Goal: Check status: Check status

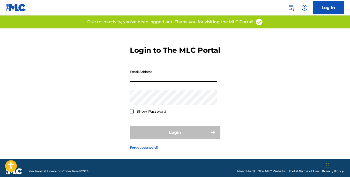
type input "[EMAIL_ADDRESS][DOMAIN_NAME]"
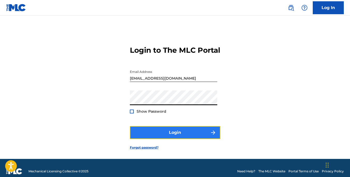
click at [166, 139] on button "Login" at bounding box center [175, 132] width 91 height 13
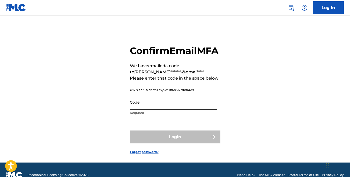
click at [158, 110] on input "Code" at bounding box center [174, 102] width 88 height 15
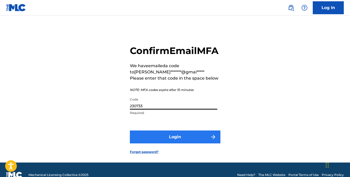
type input "230733"
click at [178, 144] on button "Login" at bounding box center [175, 137] width 91 height 13
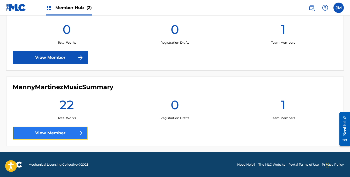
click at [79, 134] on img at bounding box center [80, 133] width 6 height 6
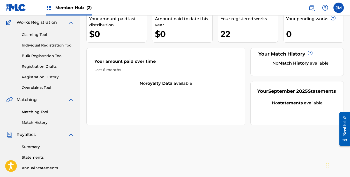
scroll to position [37, 0]
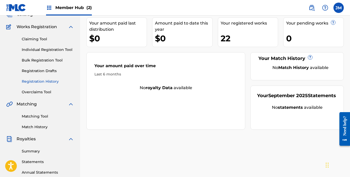
click at [55, 81] on link "Registration History" at bounding box center [48, 81] width 52 height 5
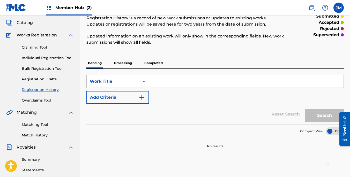
scroll to position [29, 0]
click at [124, 64] on p "Processing" at bounding box center [123, 62] width 21 height 11
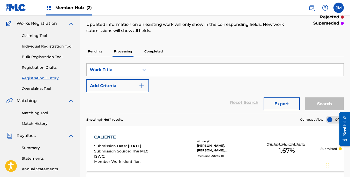
scroll to position [40, 0]
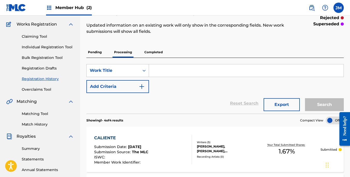
click at [157, 52] on p "Completed" at bounding box center [153, 52] width 21 height 11
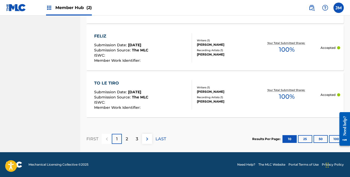
scroll to position [539, 0]
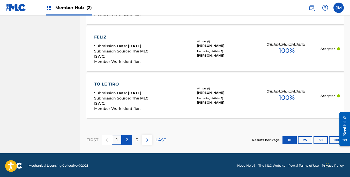
click at [129, 139] on div "2" at bounding box center [127, 140] width 10 height 10
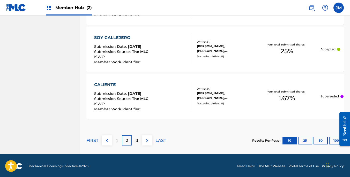
scroll to position [551, 0]
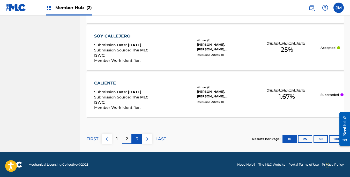
click at [137, 142] on p "3" at bounding box center [137, 139] width 2 height 6
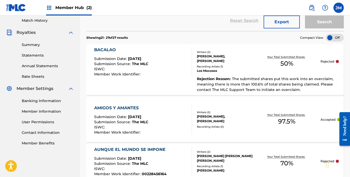
scroll to position [410, 0]
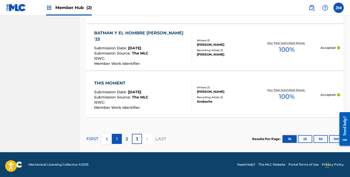
click at [115, 142] on div "1" at bounding box center [117, 139] width 10 height 10
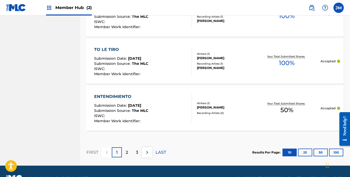
scroll to position [540, 0]
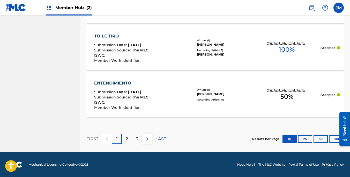
click at [119, 140] on div "1" at bounding box center [117, 139] width 10 height 10
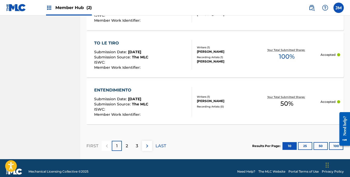
scroll to position [536, 0]
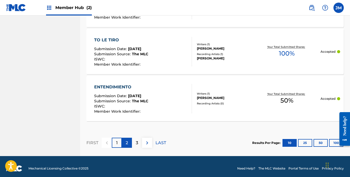
click at [128, 140] on div "2" at bounding box center [127, 143] width 10 height 10
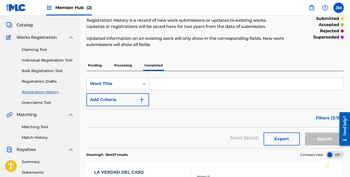
scroll to position [24, 0]
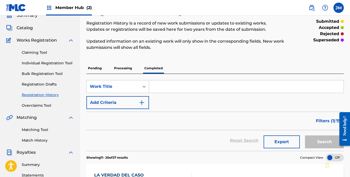
click at [129, 67] on p "Processing" at bounding box center [123, 68] width 21 height 11
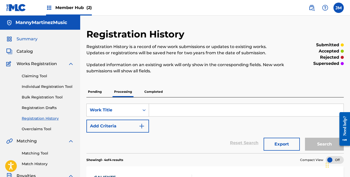
click at [33, 37] on span "Summary" at bounding box center [27, 39] width 21 height 6
